Goal: Information Seeking & Learning: Learn about a topic

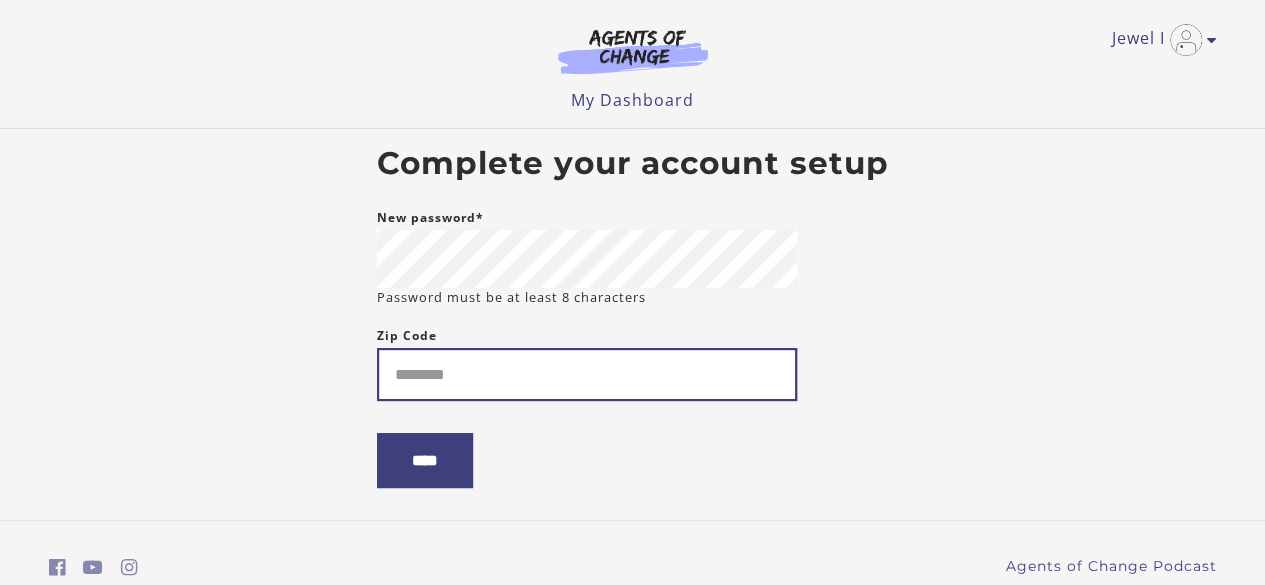
click at [458, 355] on input "Zip Code" at bounding box center [587, 374] width 420 height 53
type input "*"
type input "*****"
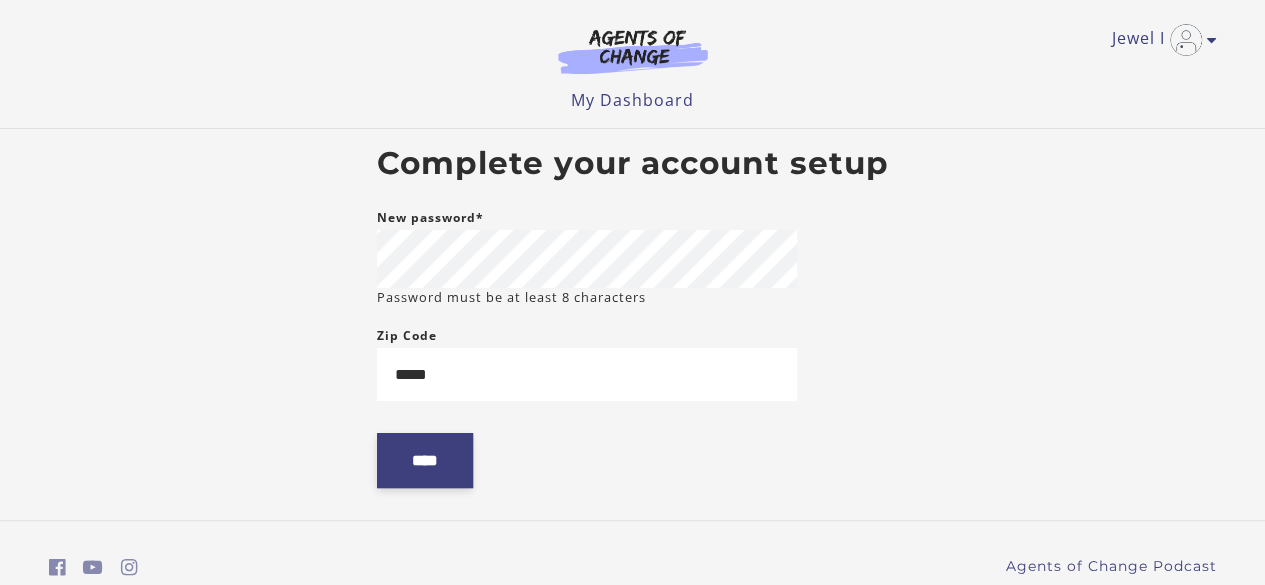
click at [415, 465] on input "****" at bounding box center [425, 460] width 96 height 55
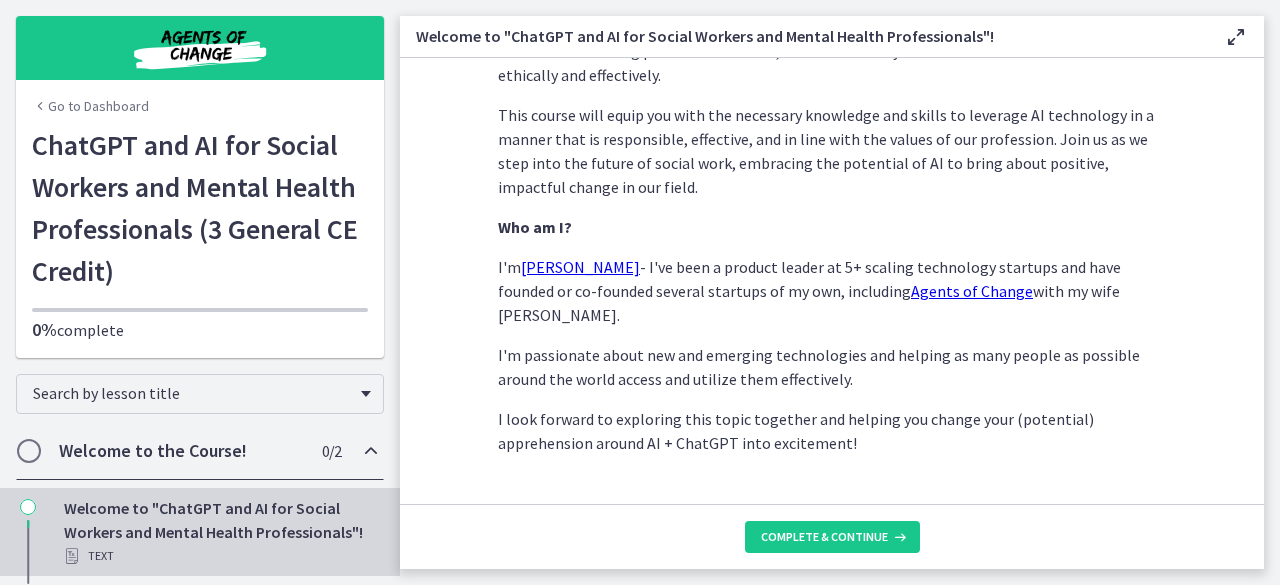
scroll to position [1081, 0]
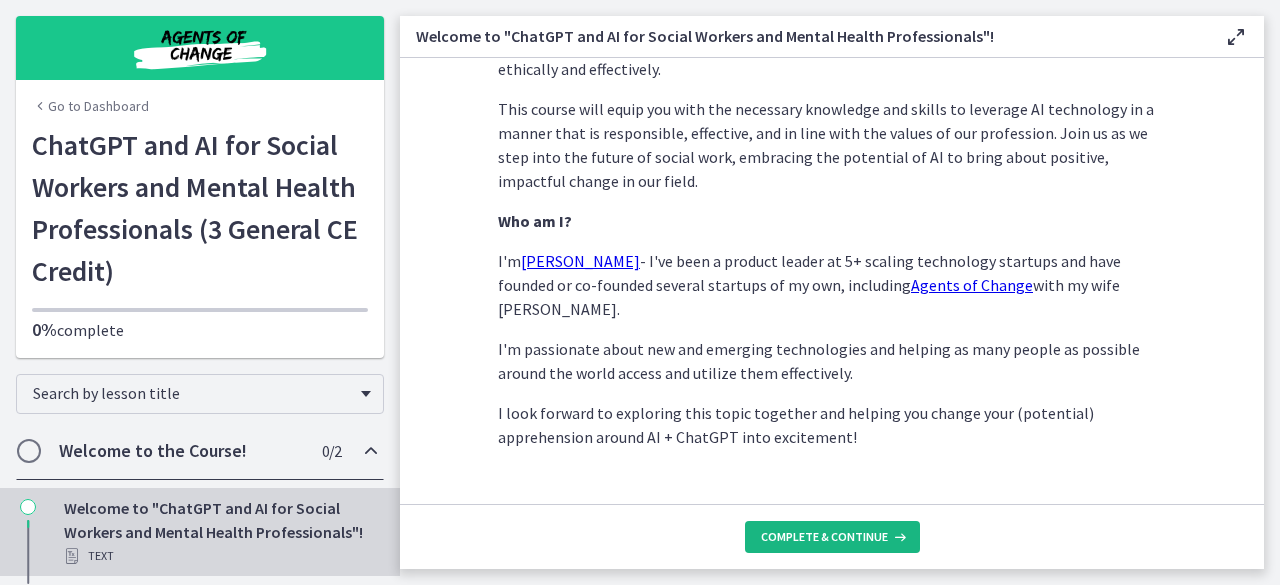
click at [790, 531] on span "Complete & continue" at bounding box center [824, 537] width 127 height 16
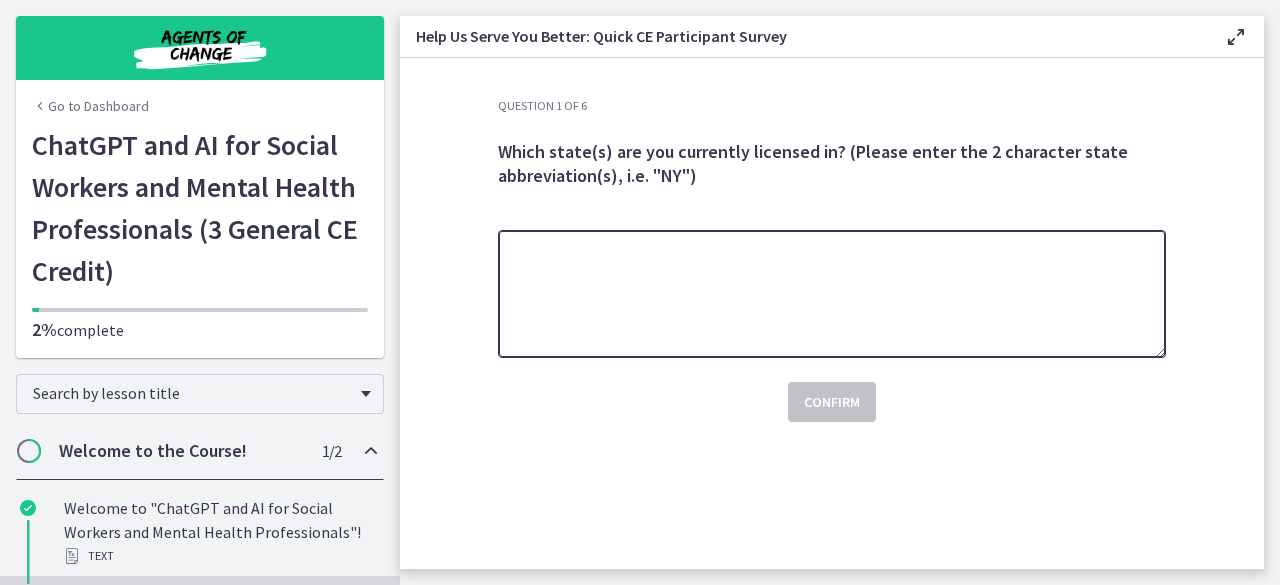
click at [913, 321] on textarea at bounding box center [832, 294] width 668 height 128
type textarea "**"
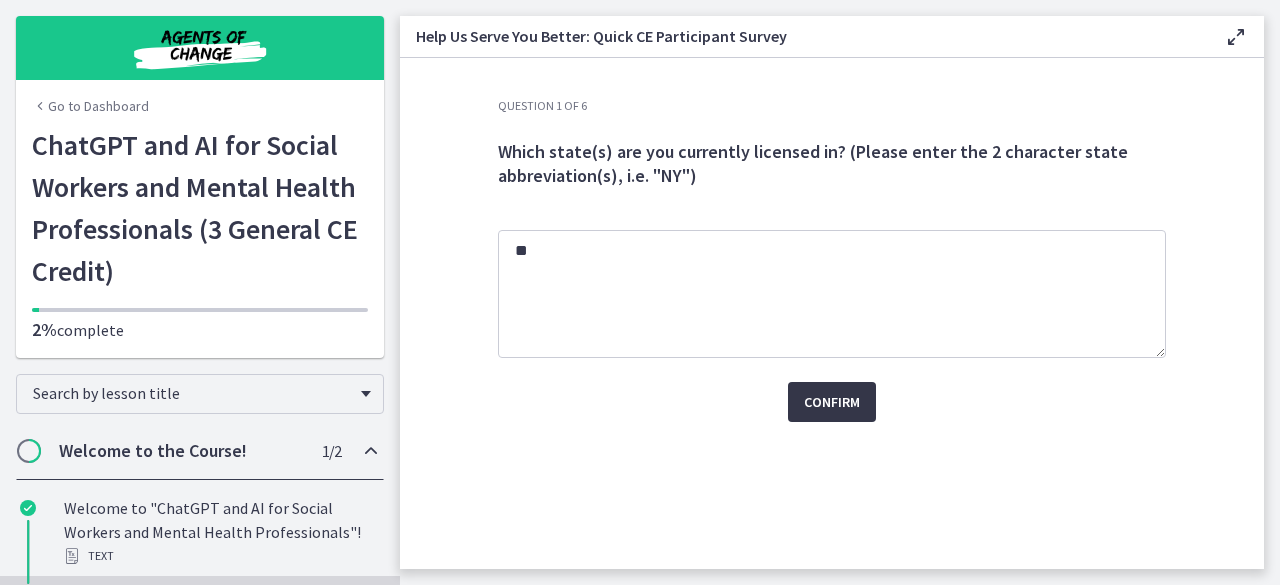
click at [832, 397] on span "Confirm" at bounding box center [832, 402] width 56 height 24
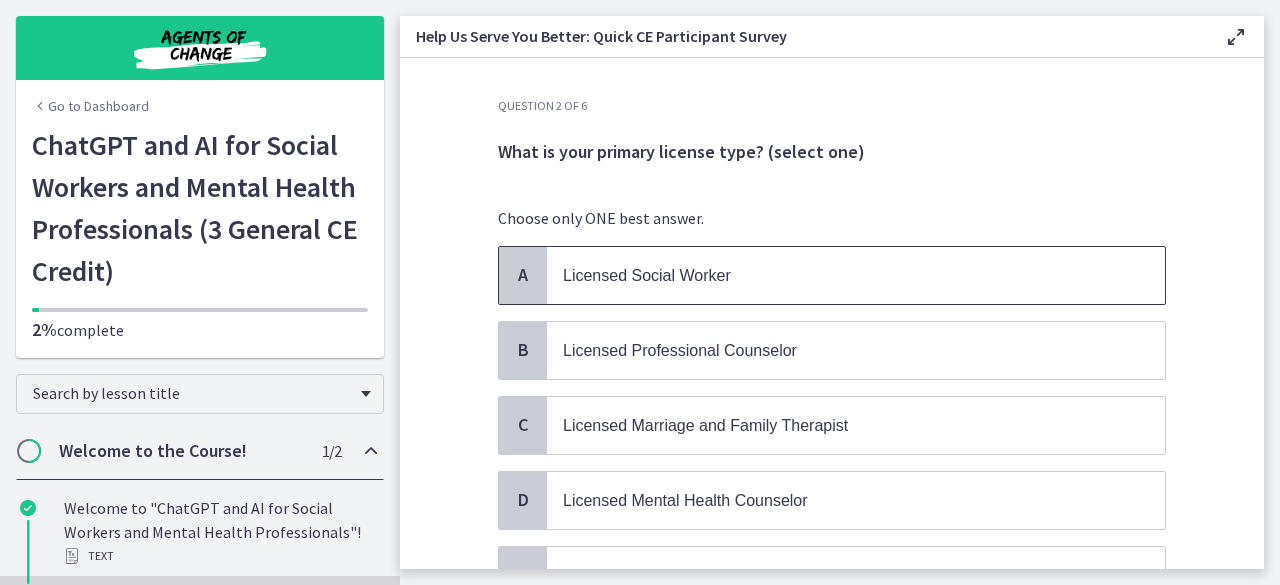
click at [804, 257] on span "Licensed Social Worker" at bounding box center [856, 275] width 618 height 57
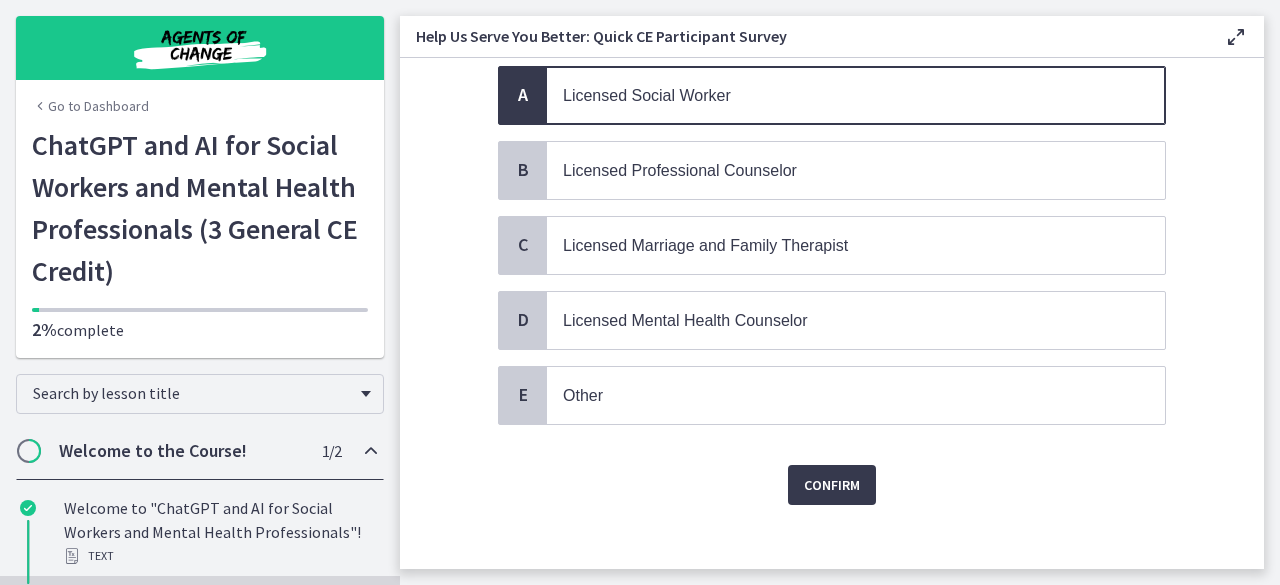
scroll to position [180, 0]
click at [828, 489] on button "Confirm" at bounding box center [832, 485] width 88 height 40
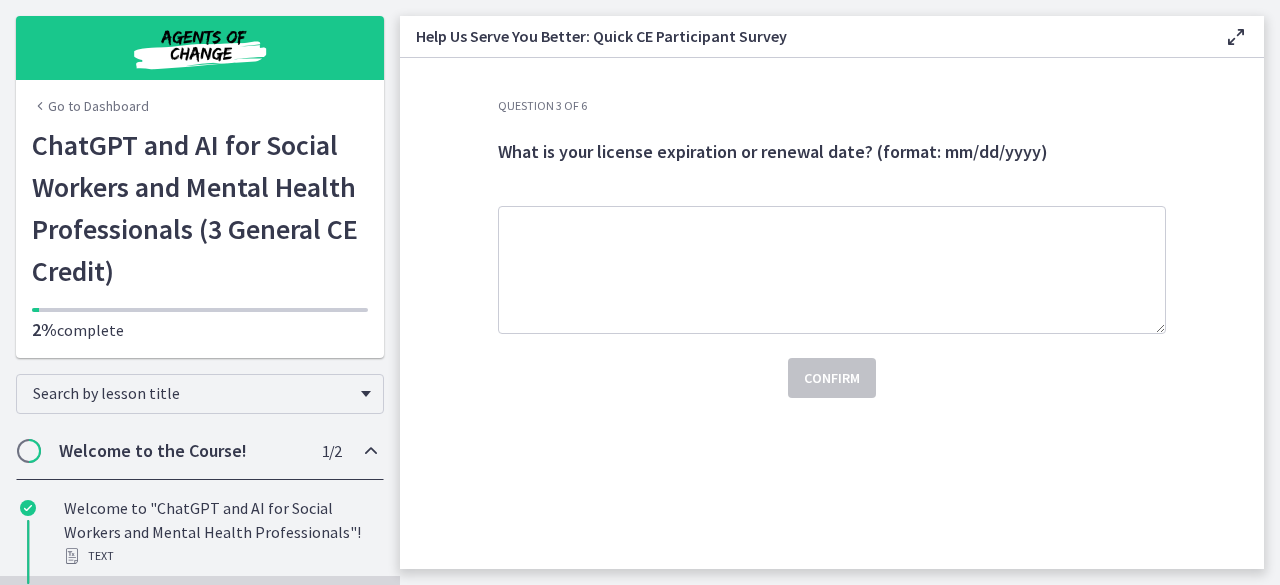
scroll to position [0, 0]
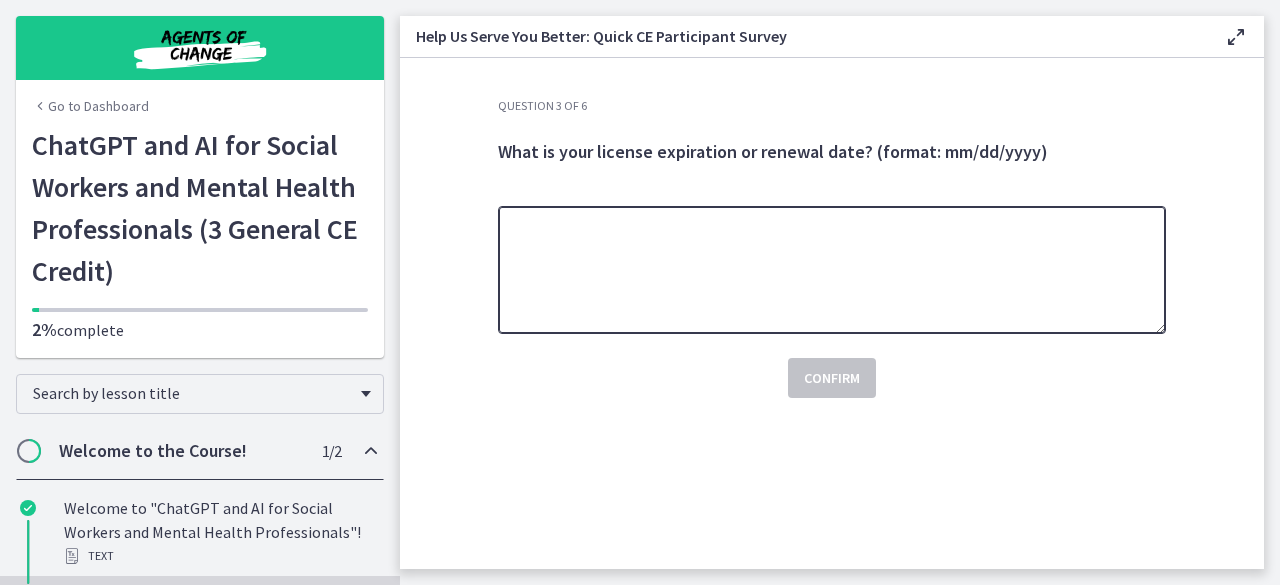
click at [626, 265] on textarea at bounding box center [832, 270] width 668 height 128
type textarea "********"
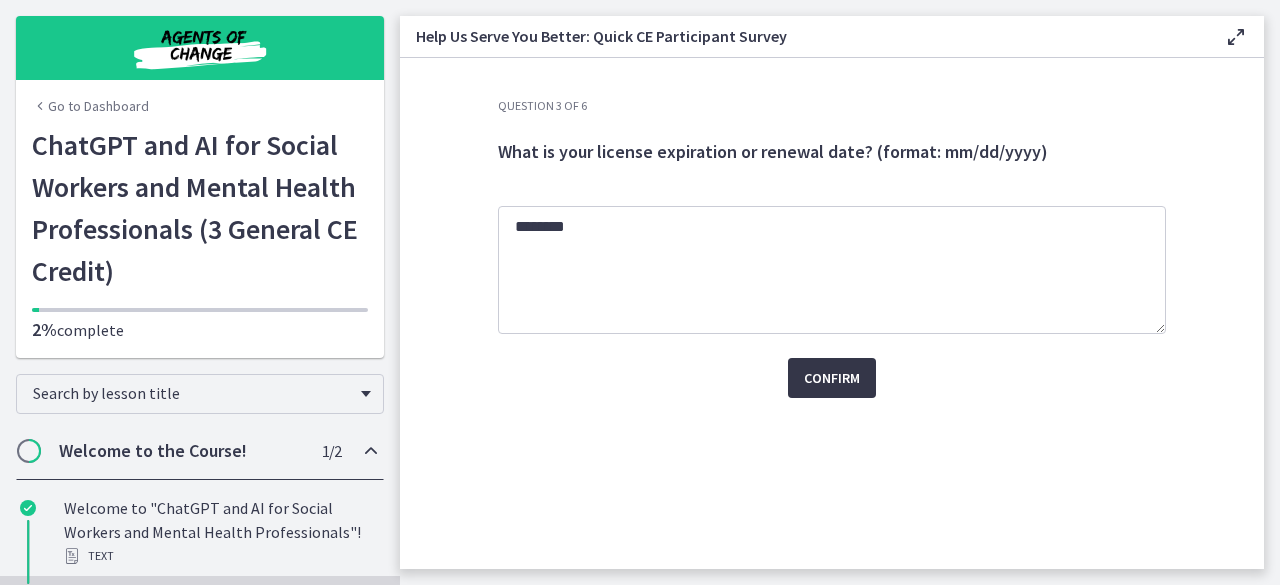
click at [836, 388] on span "Confirm" at bounding box center [832, 378] width 56 height 24
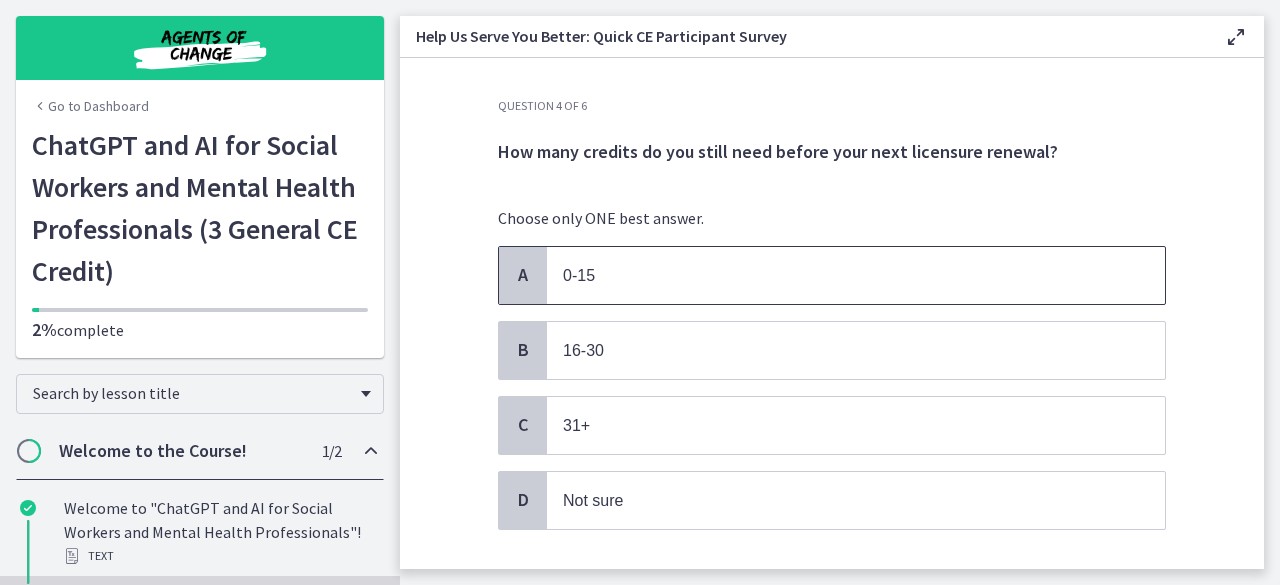
click at [644, 270] on p "0-15" at bounding box center [836, 275] width 546 height 25
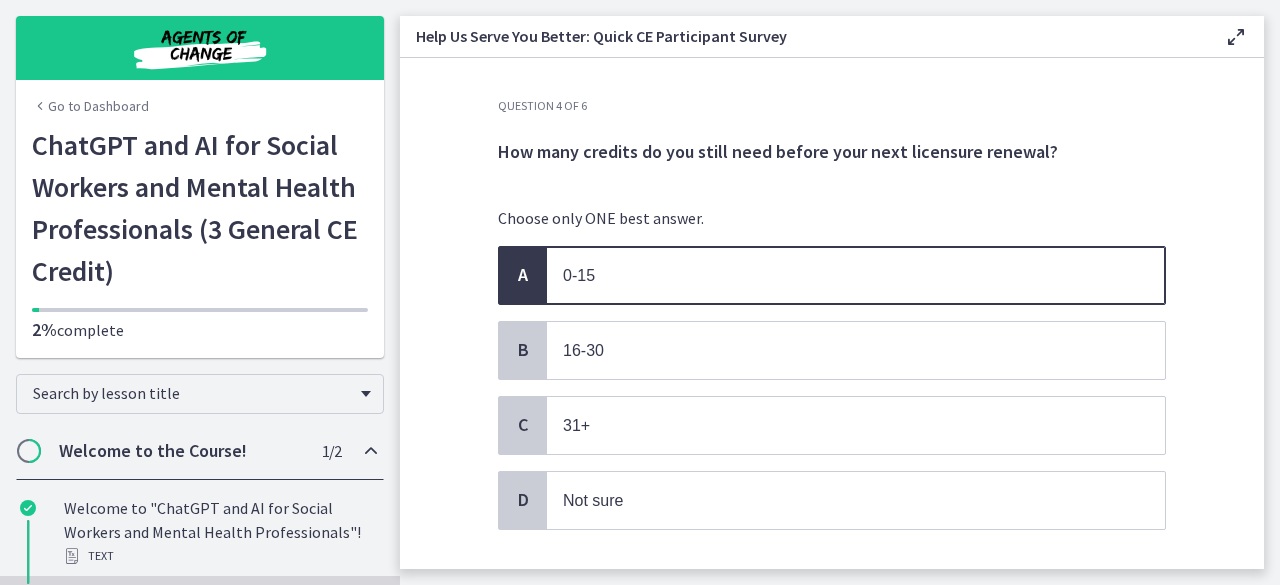
scroll to position [114, 0]
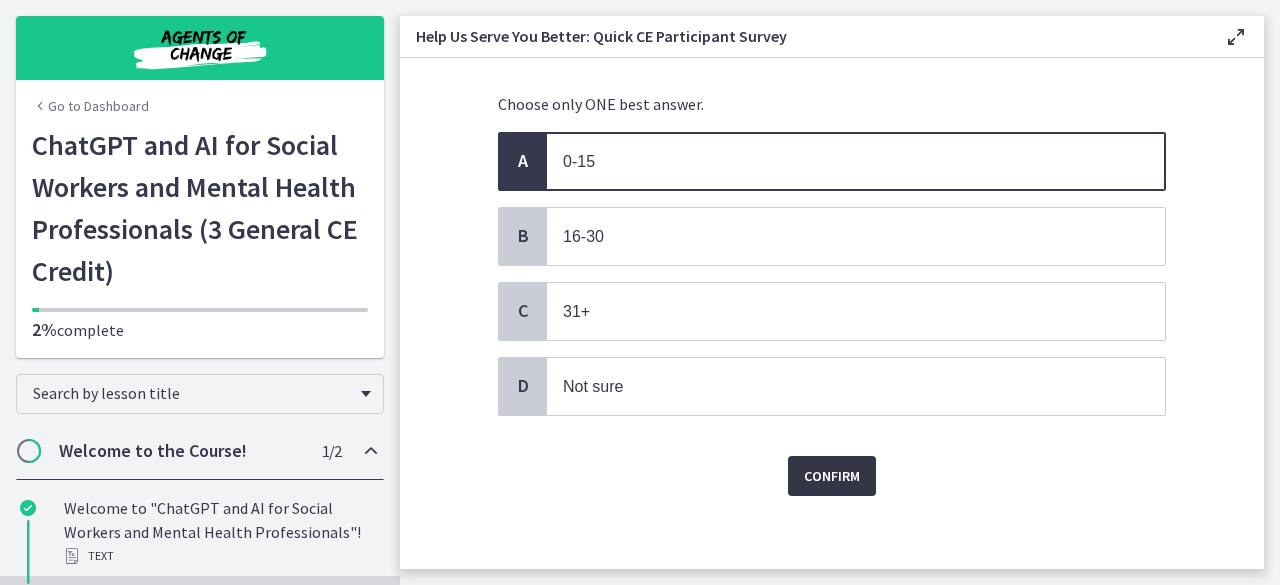
click at [810, 487] on button "Confirm" at bounding box center [832, 476] width 88 height 40
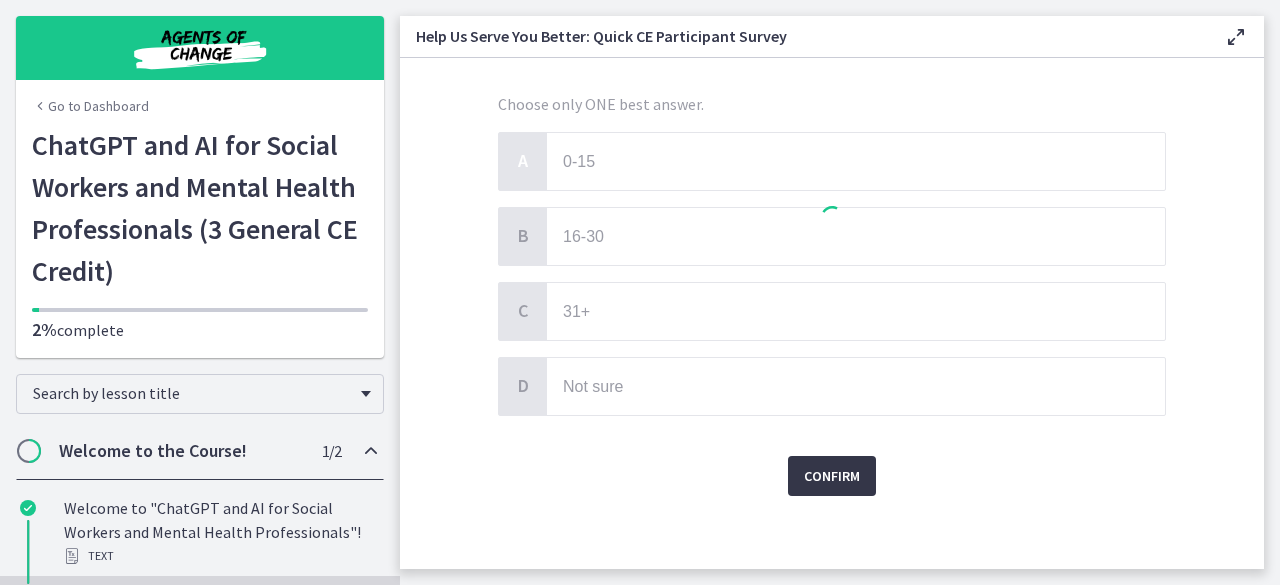
scroll to position [0, 0]
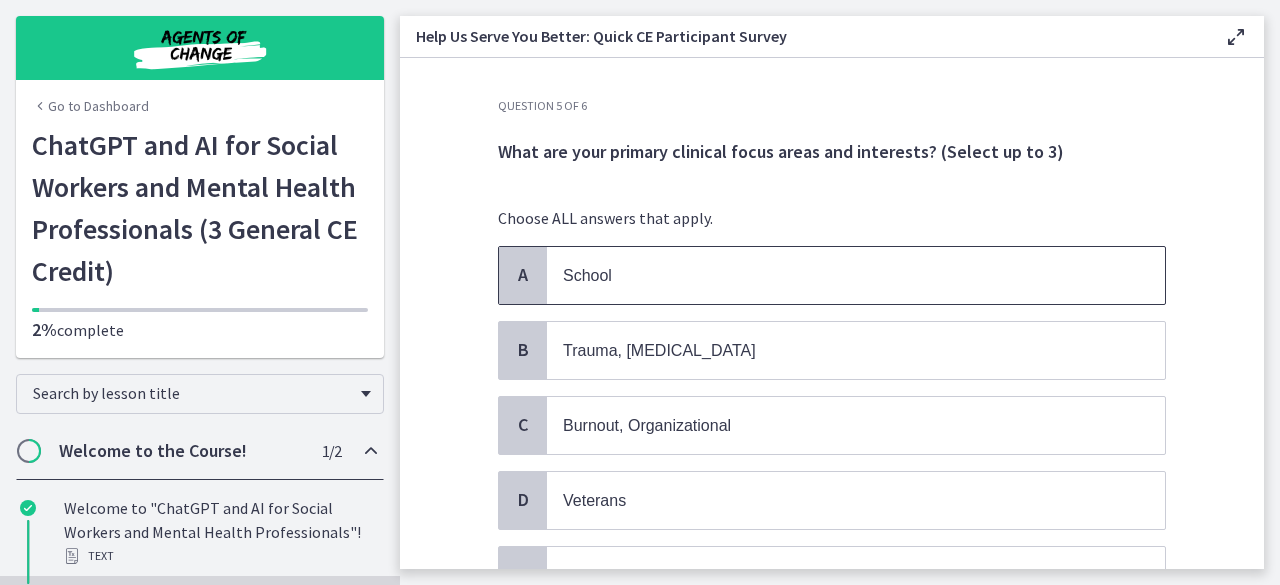
click at [719, 285] on p "School" at bounding box center [836, 275] width 546 height 25
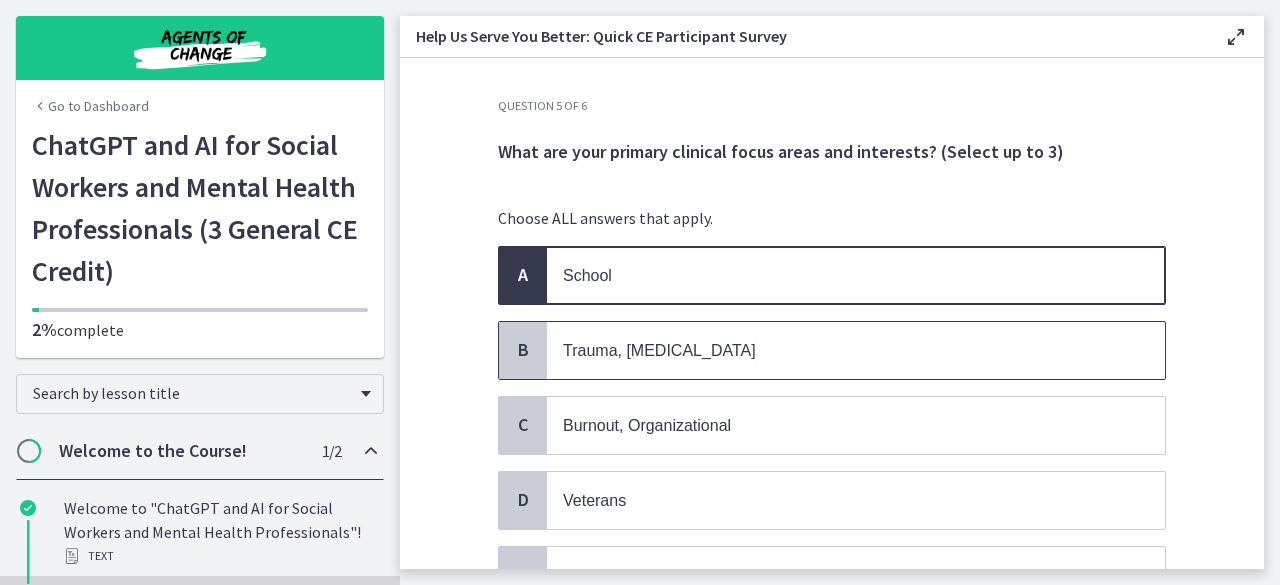
click at [677, 351] on p "Trauma, PTSD" at bounding box center [836, 350] width 546 height 25
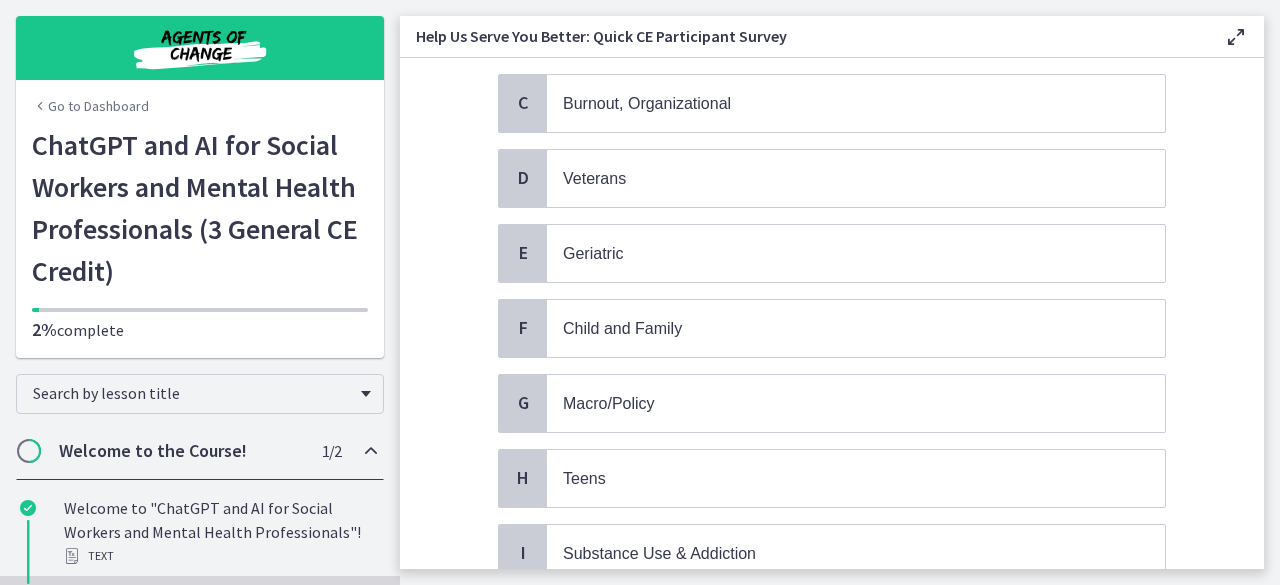
scroll to position [324, 0]
click at [960, 314] on p "Child and Family" at bounding box center [836, 326] width 546 height 25
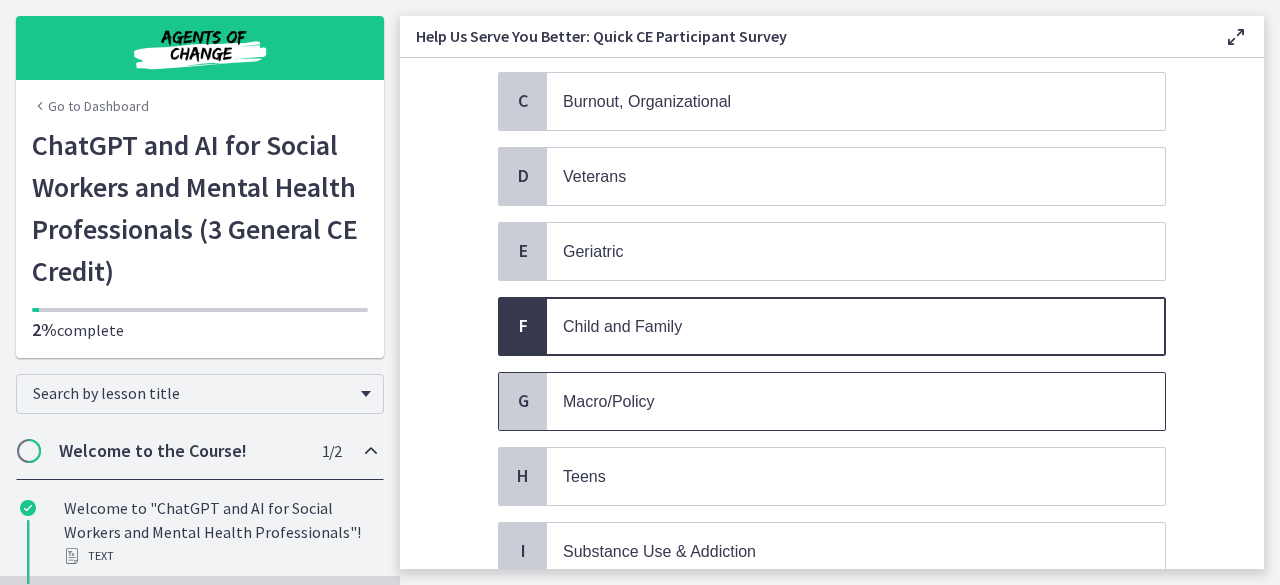
click at [779, 418] on div "G Macro/Policy" at bounding box center [832, 401] width 668 height 59
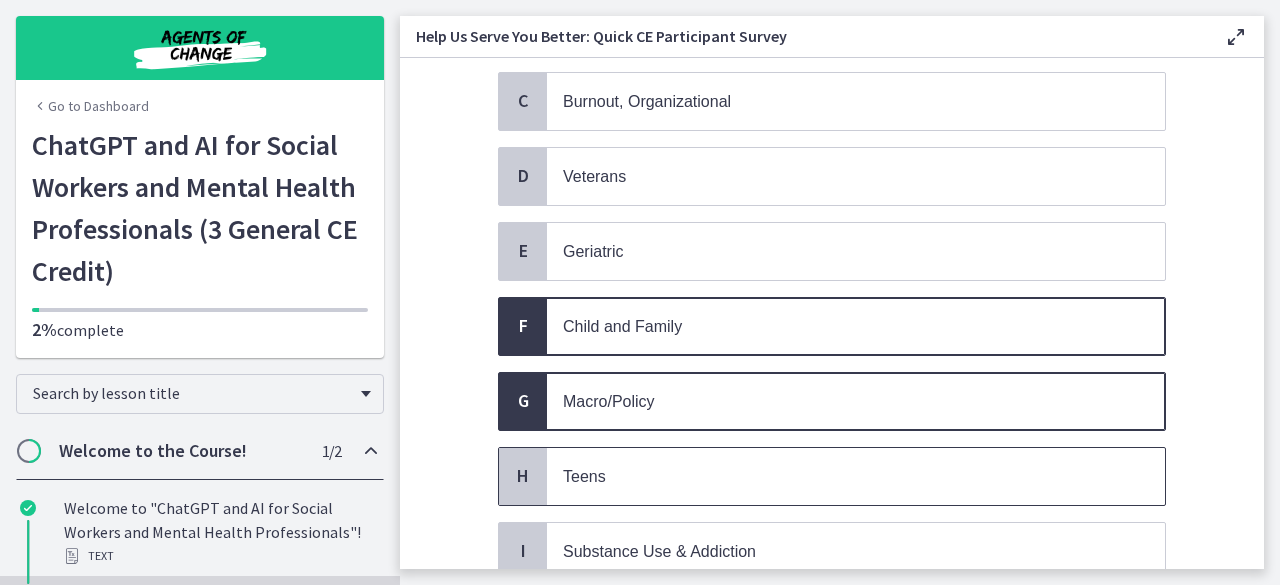
click at [748, 449] on span "Teens" at bounding box center [856, 476] width 618 height 57
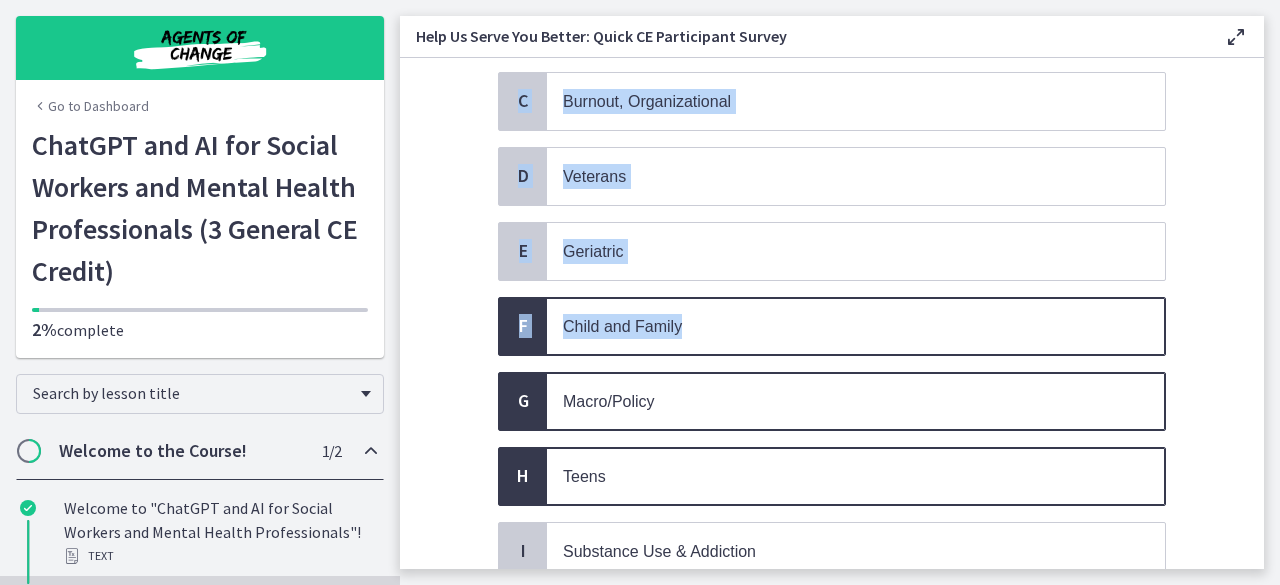
drag, startPoint x: 1267, startPoint y: 323, endPoint x: 1255, endPoint y: 324, distance: 12.0
click at [1255, 324] on main "Help Us Serve You Better: Quick CE Participant Survey Enable fullscreen Questio…" at bounding box center [840, 292] width 880 height 585
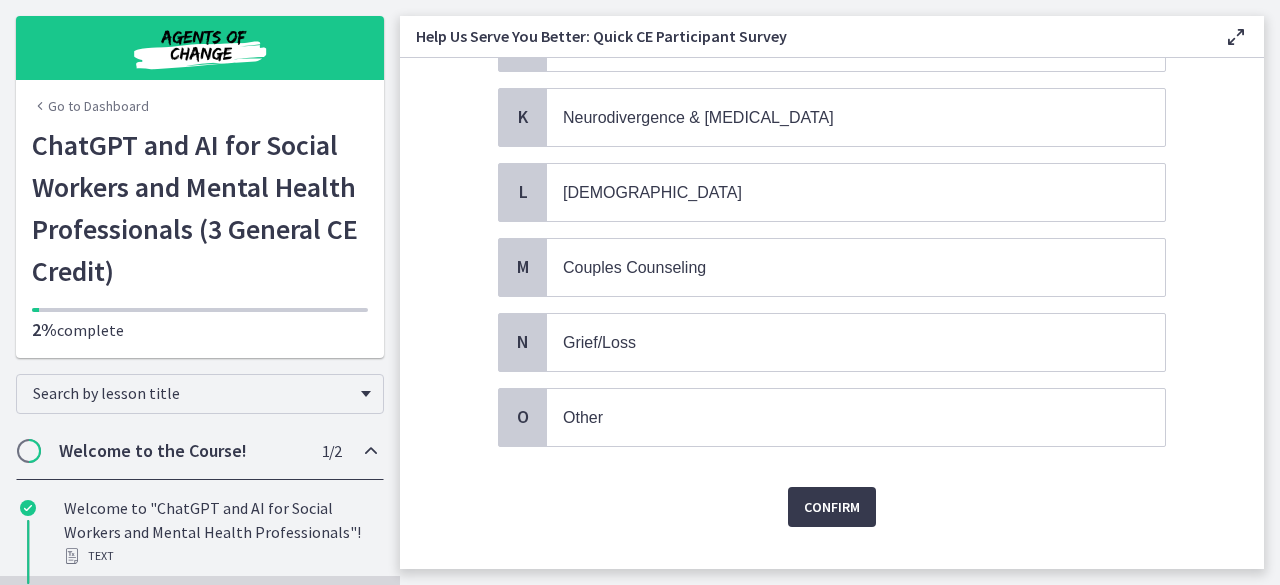
scroll to position [910, 0]
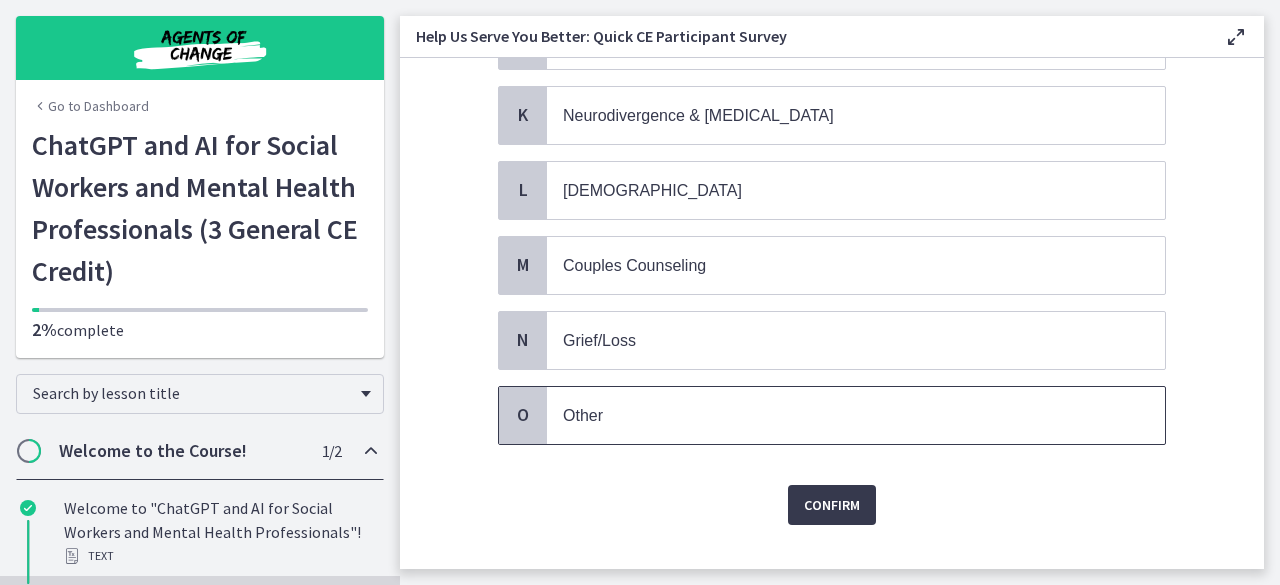
click at [752, 411] on span "Other" at bounding box center [856, 415] width 618 height 57
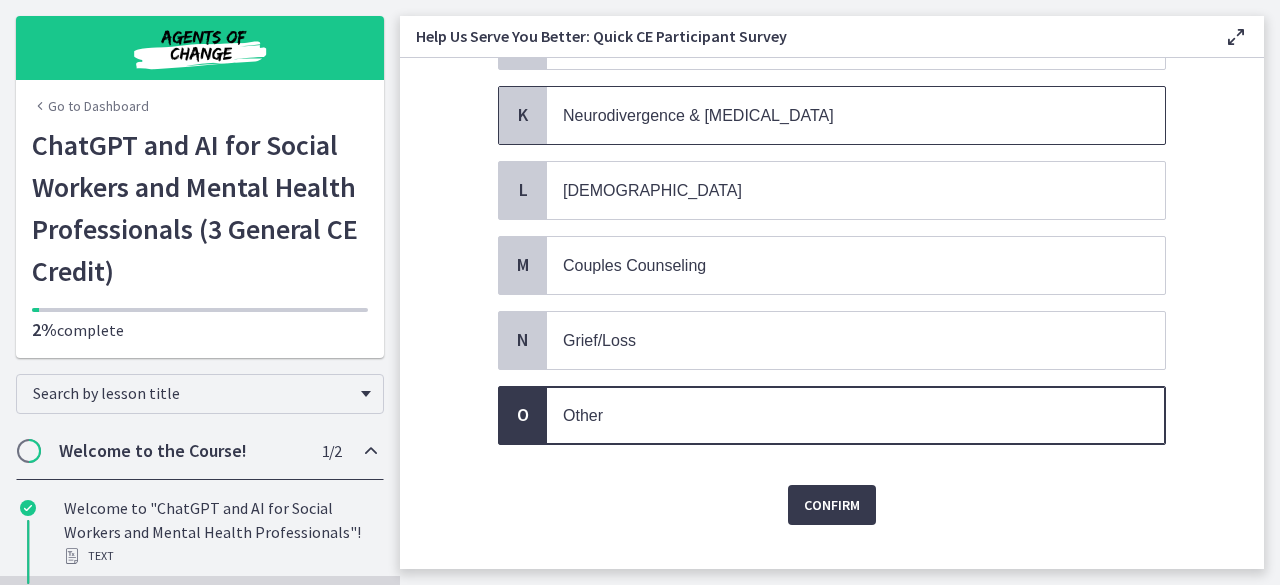
click at [714, 110] on span "Neurodivergence & Developmental Disorders" at bounding box center [856, 115] width 618 height 57
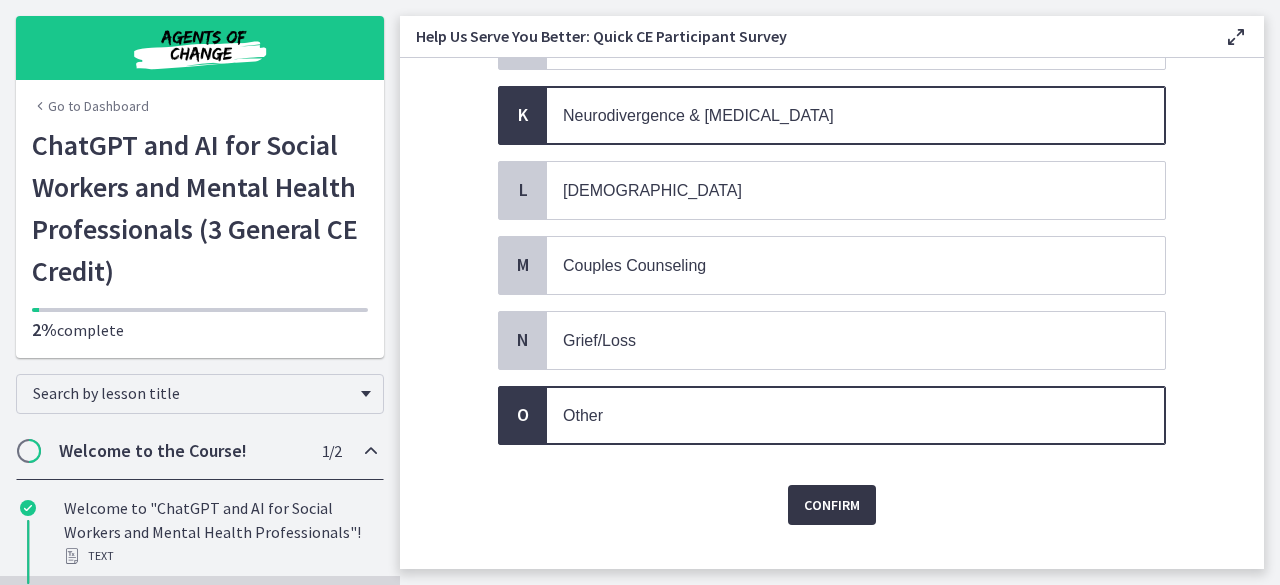
click at [812, 493] on span "Confirm" at bounding box center [832, 505] width 56 height 24
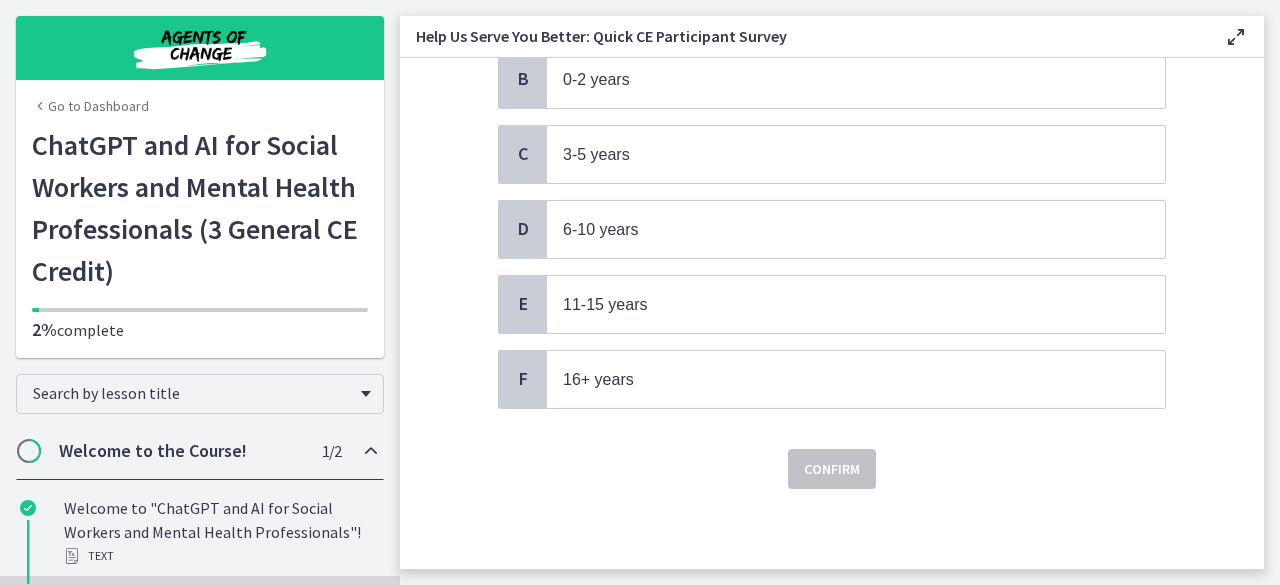
scroll to position [0, 0]
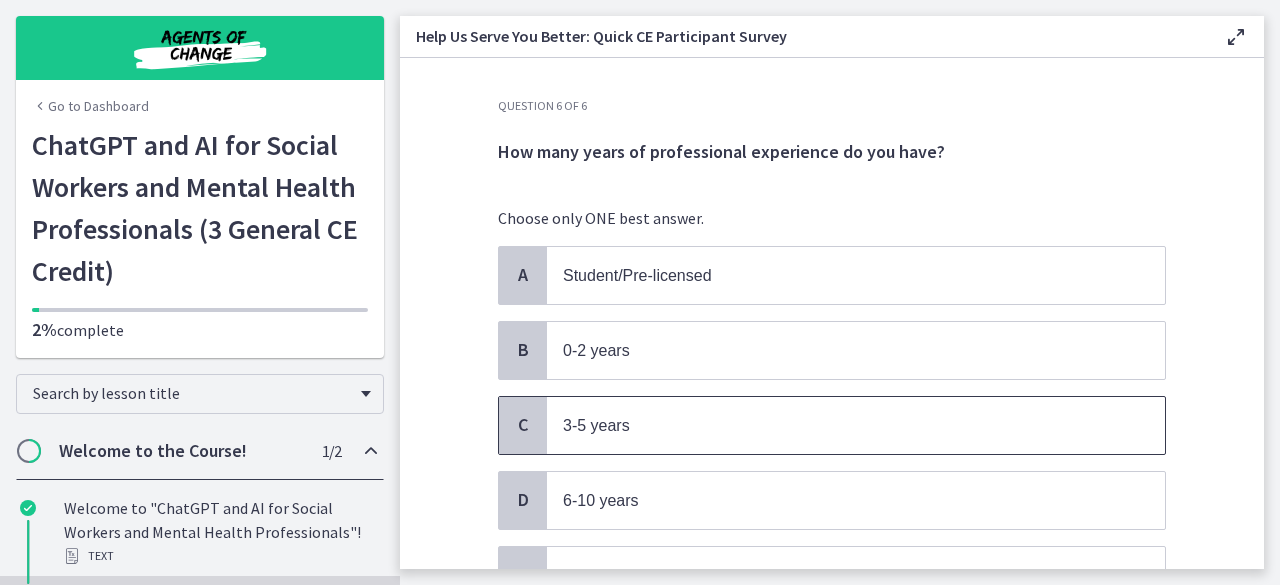
click at [752, 431] on p "3-5 years" at bounding box center [836, 425] width 546 height 25
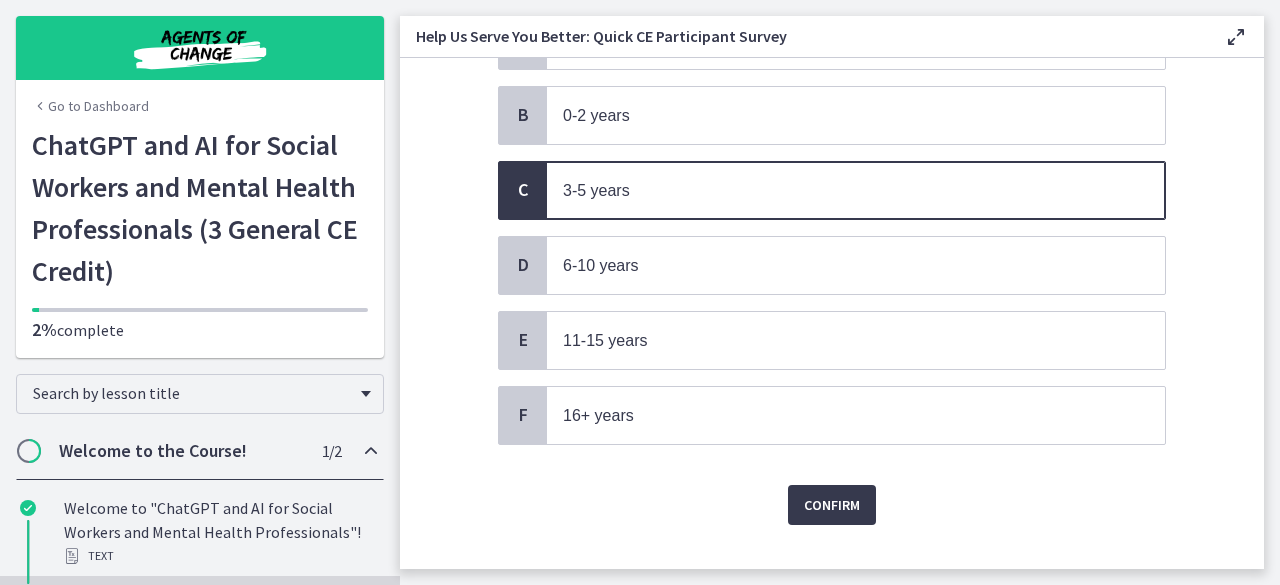
scroll to position [260, 0]
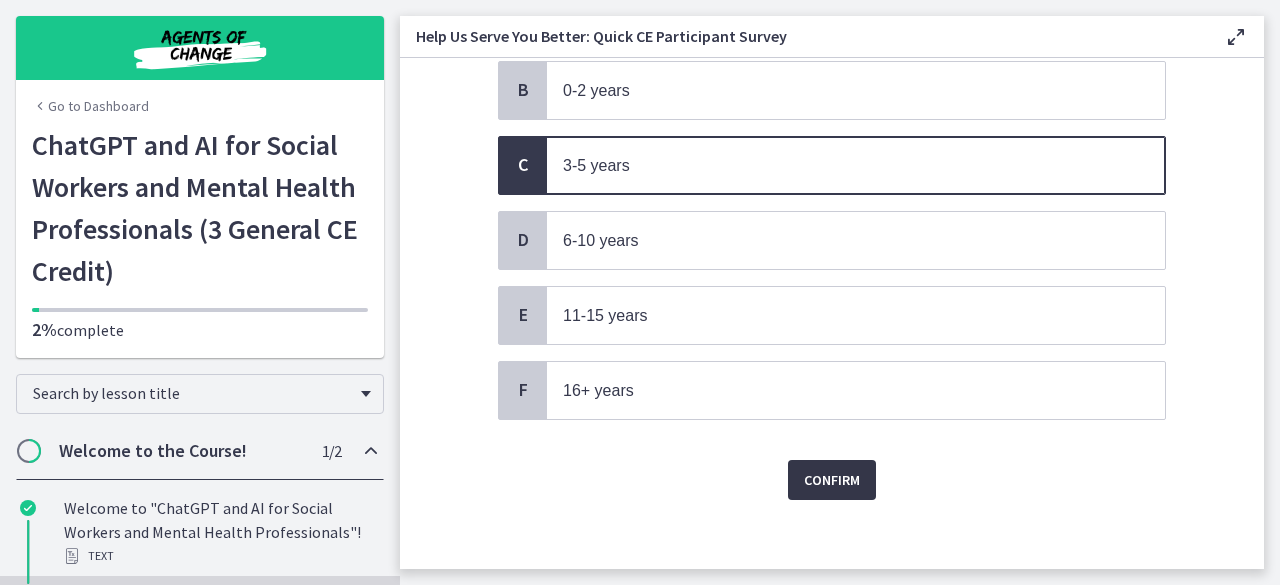
click at [842, 469] on span "Confirm" at bounding box center [832, 480] width 56 height 24
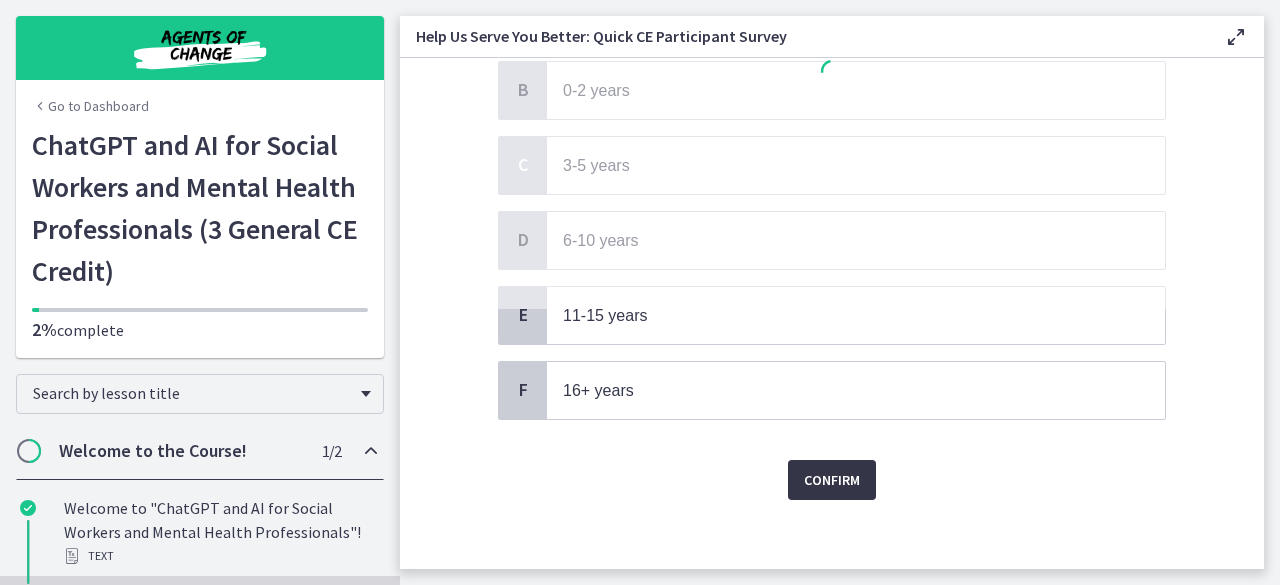
scroll to position [0, 0]
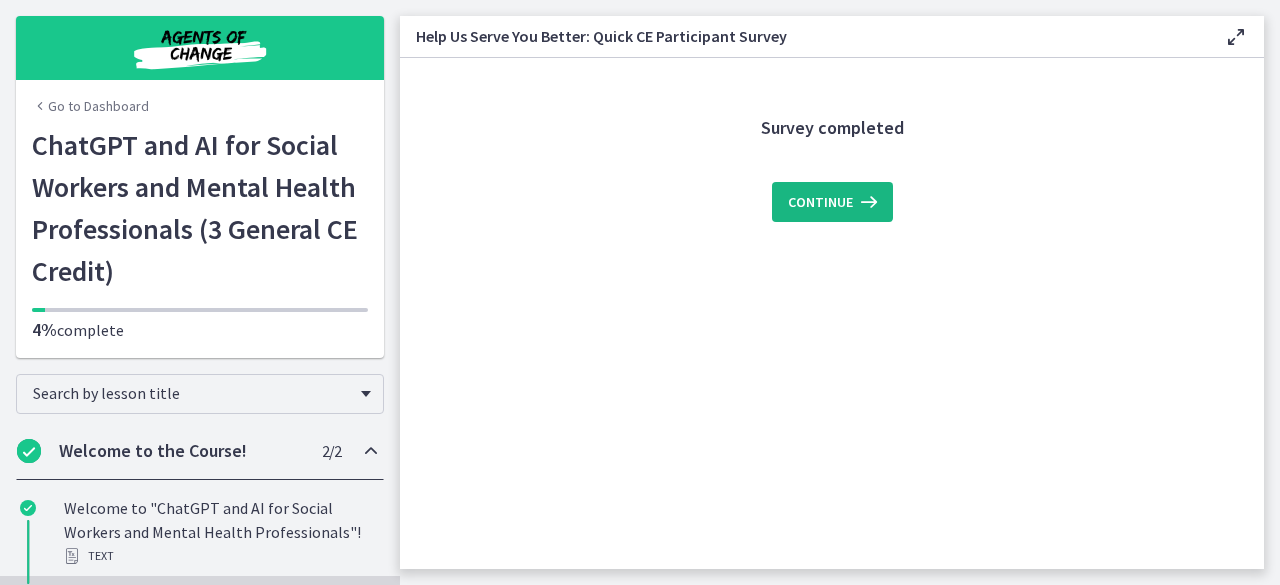
click at [822, 182] on button "Continue" at bounding box center [832, 202] width 121 height 40
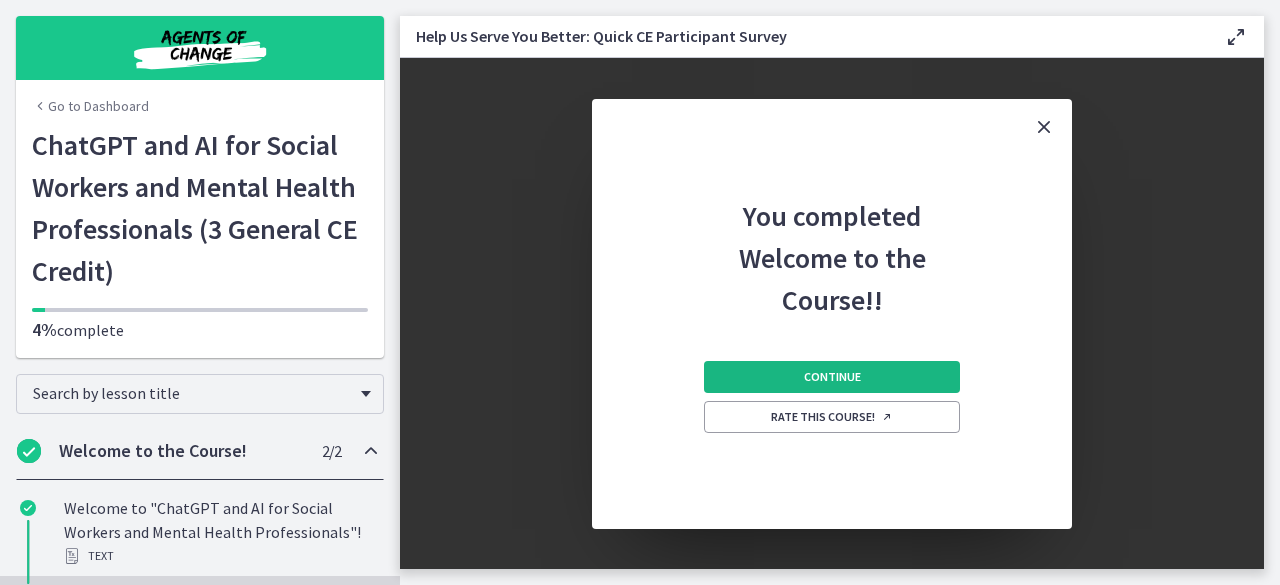
click at [824, 371] on span "Continue" at bounding box center [832, 377] width 57 height 16
